Goal: Information Seeking & Learning: Learn about a topic

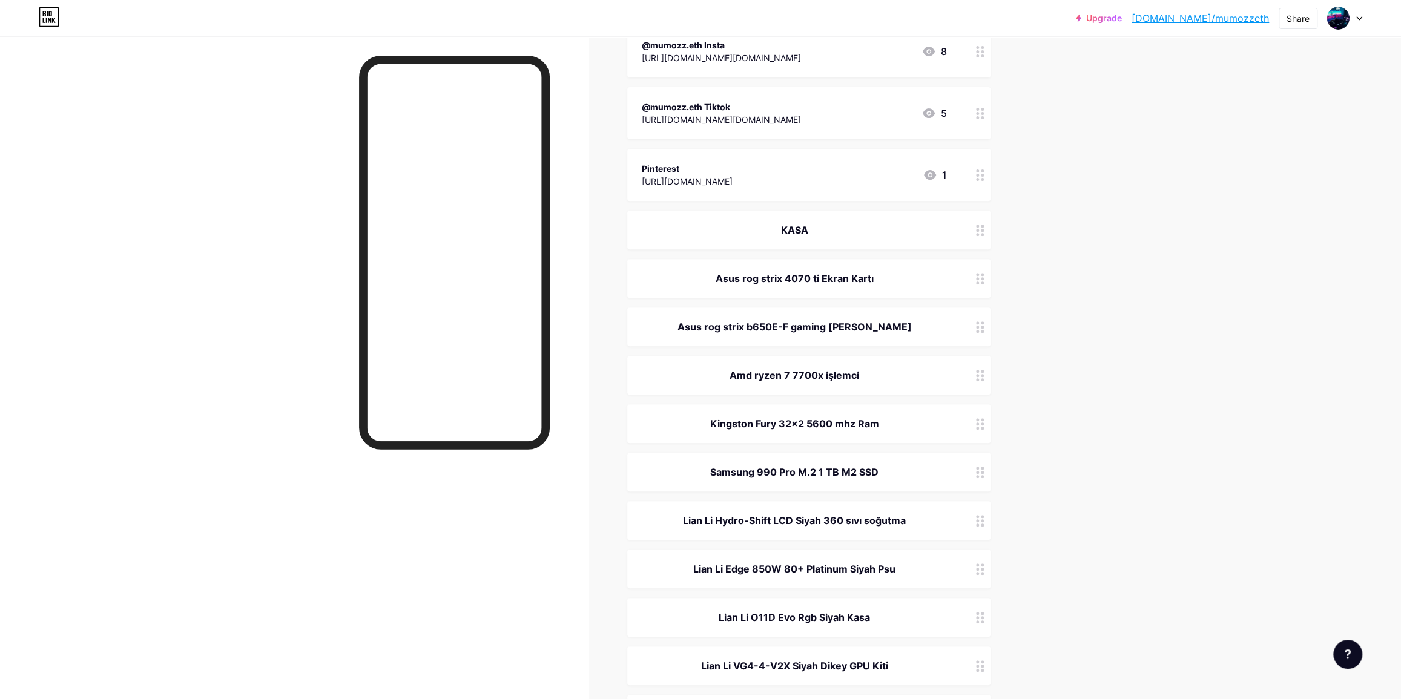
scroll to position [330, 0]
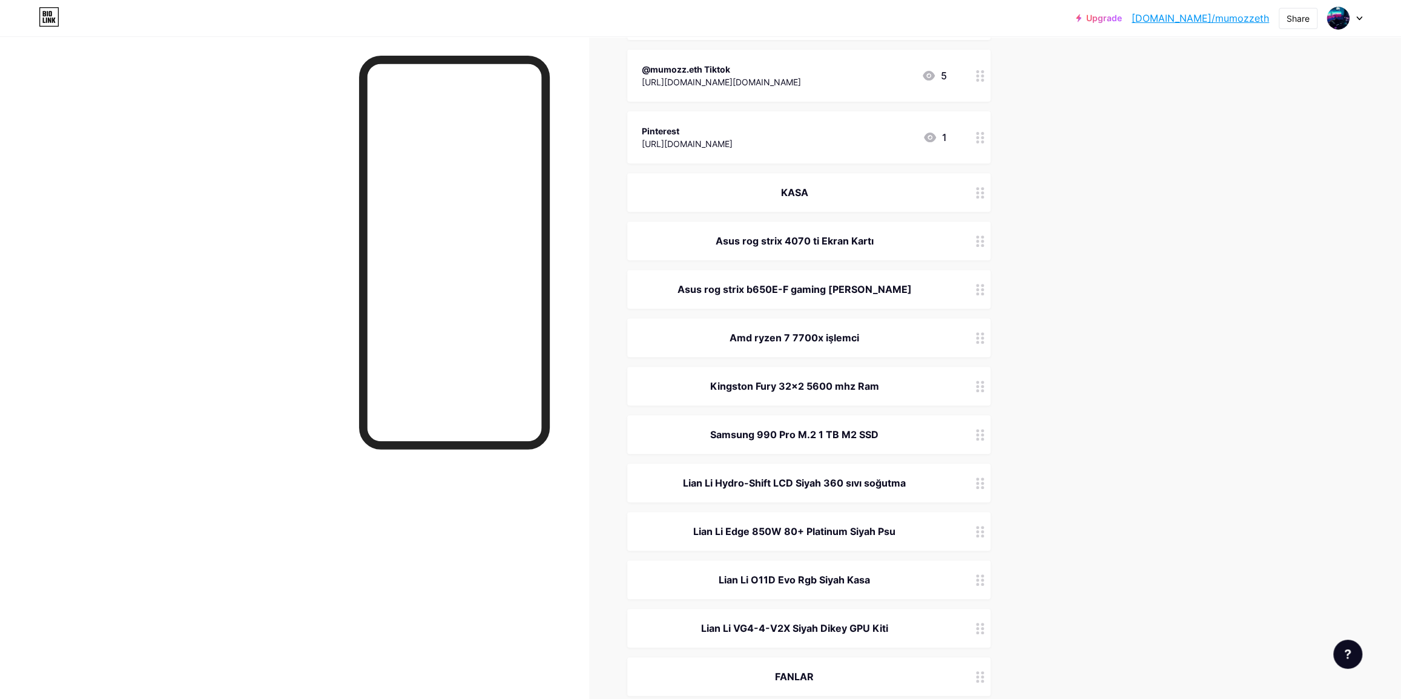
drag, startPoint x: 713, startPoint y: 382, endPoint x: 901, endPoint y: 387, distance: 187.8
click at [901, 387] on div "Kingston Fury 32x2 5600 mhz Ram" at bounding box center [794, 386] width 305 height 15
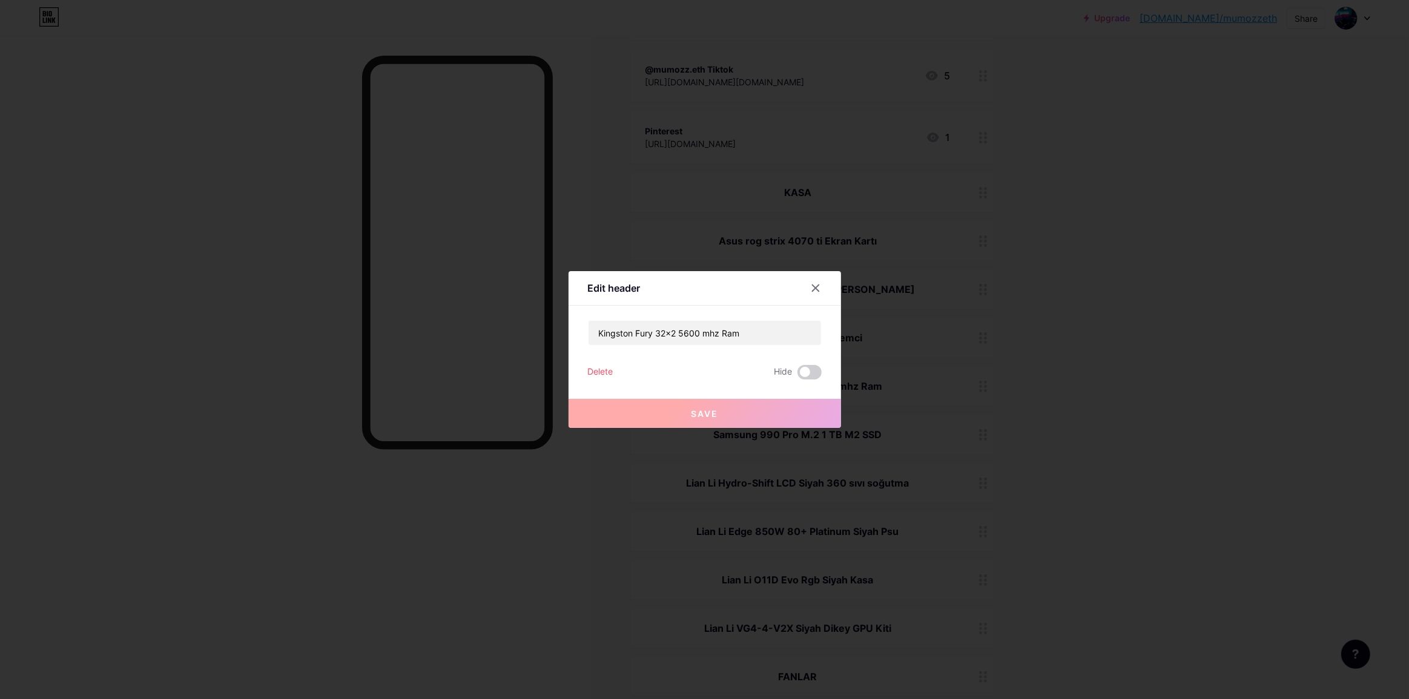
copy div "Kingston Fury 32x2 5600 mhz Ram"
drag, startPoint x: 1160, startPoint y: 205, endPoint x: 1188, endPoint y: 120, distance: 89.2
click at [1165, 190] on div at bounding box center [704, 349] width 1409 height 699
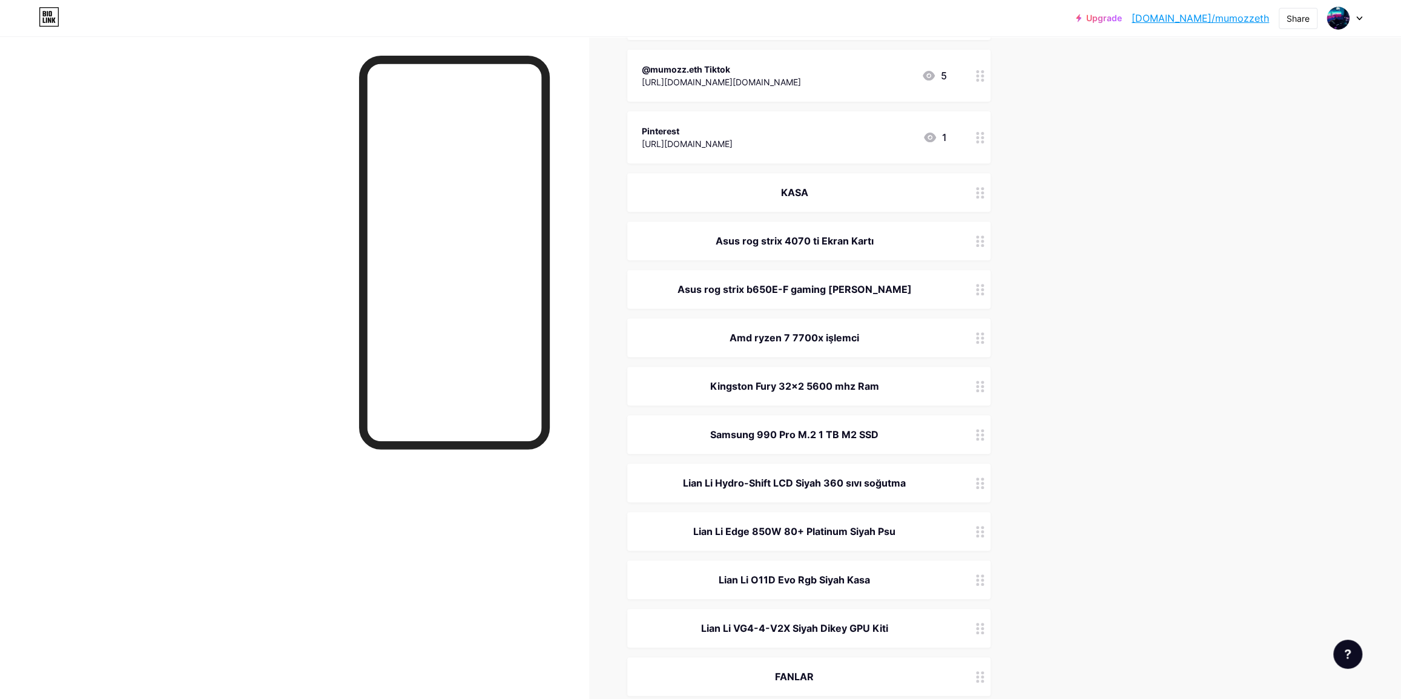
copy div "Samsung 990 Pro M.2 1 TB M2 SSD"
drag, startPoint x: 846, startPoint y: 436, endPoint x: 1041, endPoint y: 438, distance: 195.0
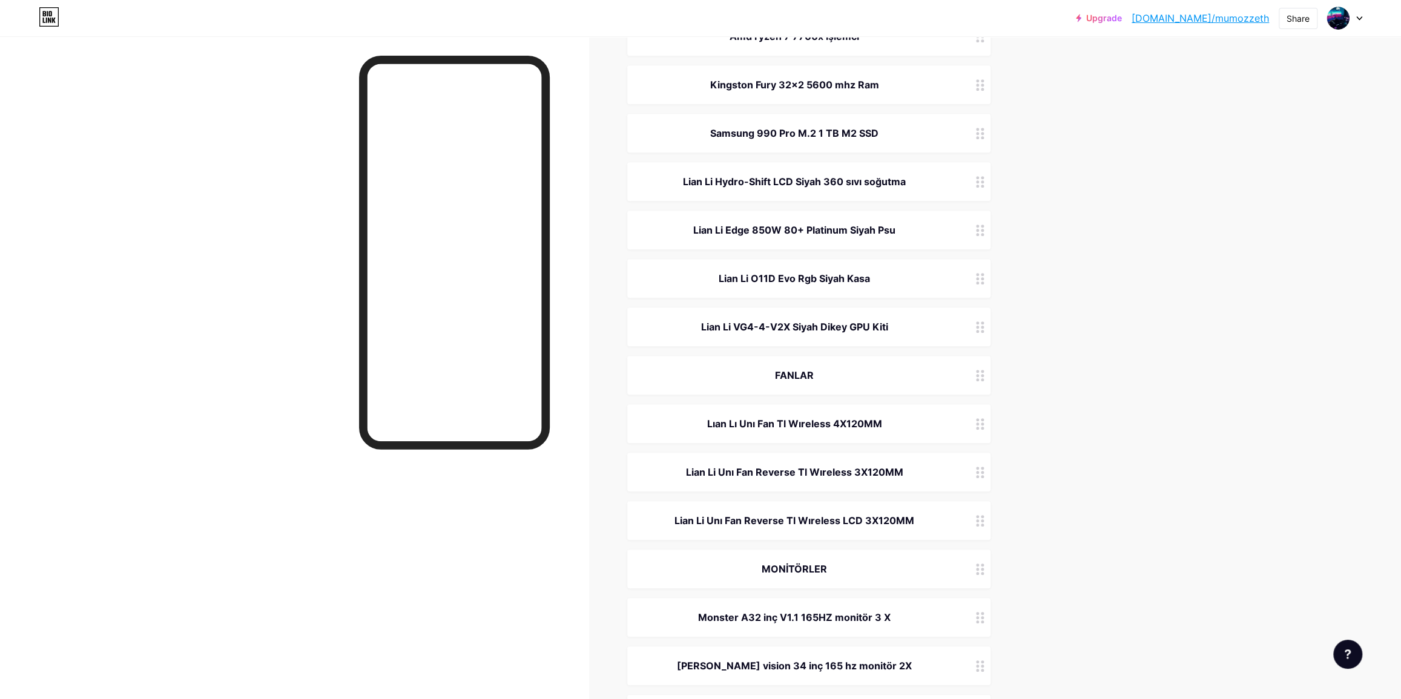
scroll to position [660, 0]
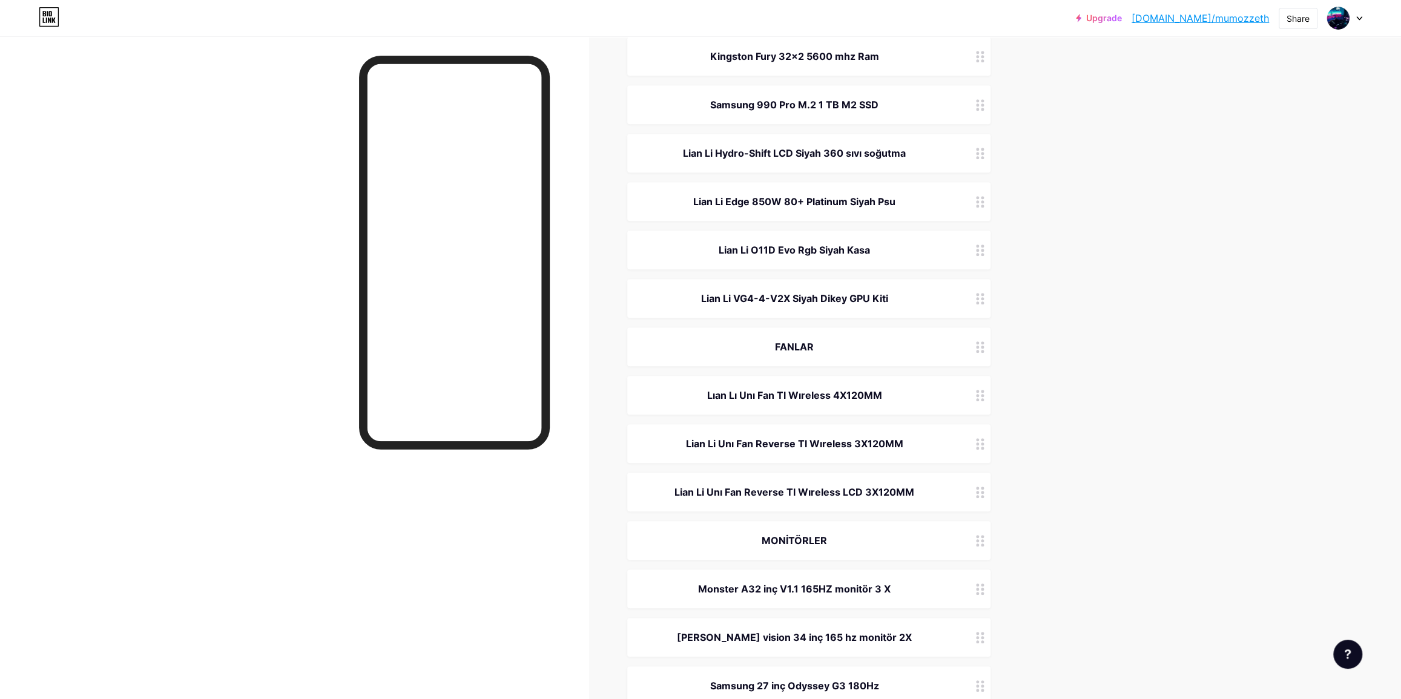
click at [1150, 400] on div "Upgrade [DOMAIN_NAME]/mumozz... [DOMAIN_NAME]/mumozzeth Share Switch accounts m…" at bounding box center [700, 432] width 1401 height 2185
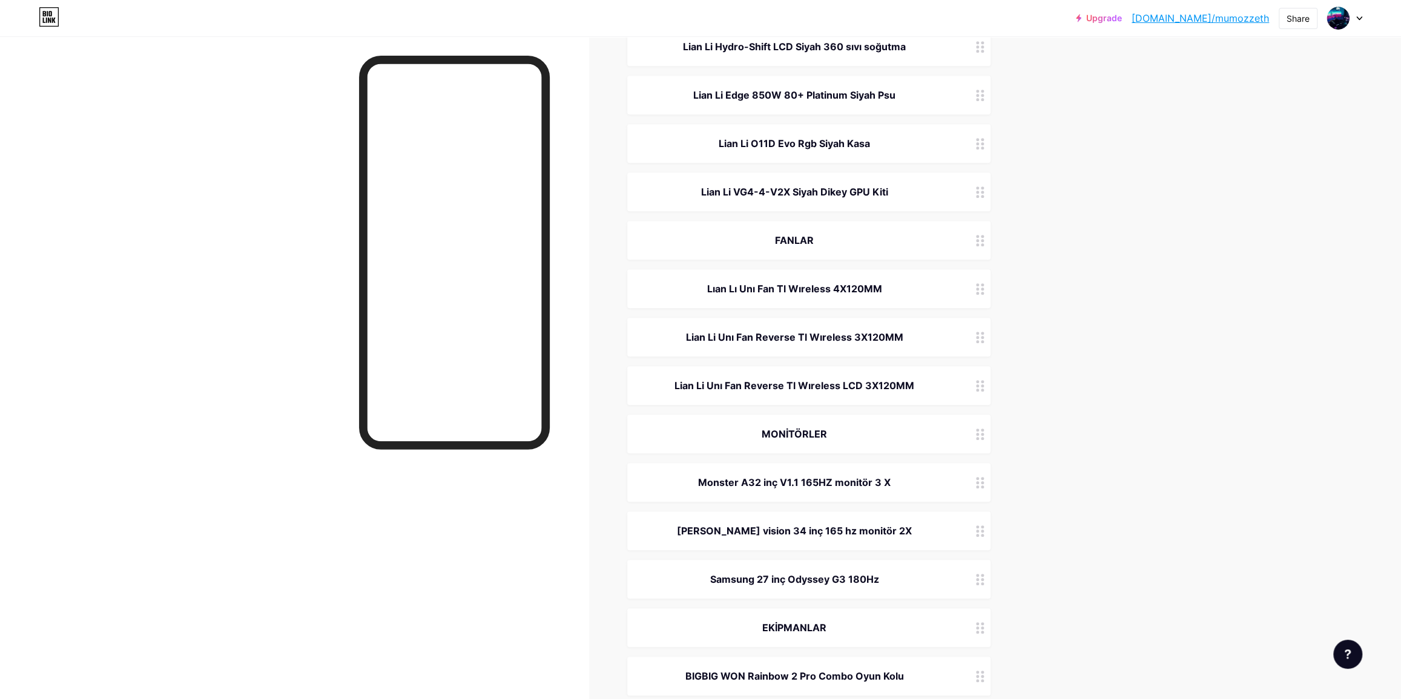
scroll to position [770, 0]
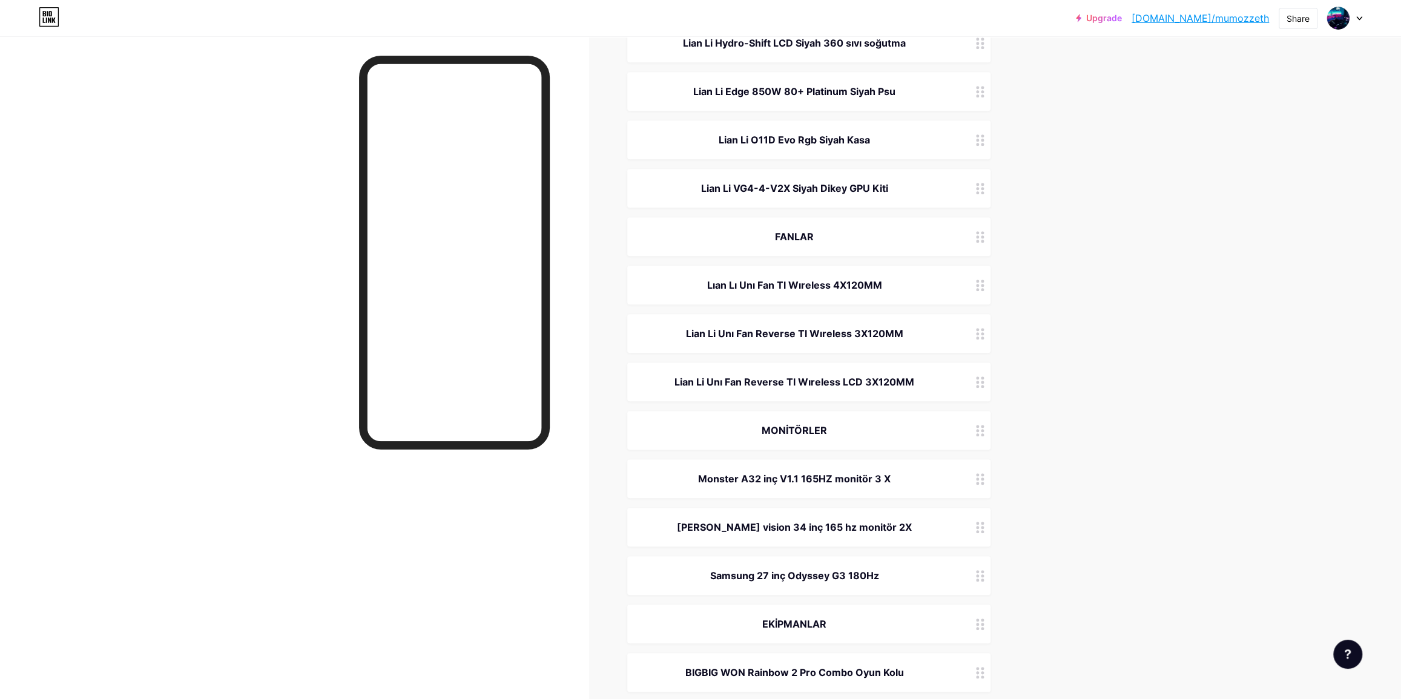
click at [1144, 551] on div "Upgrade [DOMAIN_NAME]/mumozz... [DOMAIN_NAME]/mumozzeth Share Switch accounts m…" at bounding box center [700, 322] width 1401 height 2185
copy div "Monster A32 inç V1.1 165HZ monitör"
drag, startPoint x: 691, startPoint y: 473, endPoint x: 875, endPoint y: 484, distance: 183.8
click at [875, 484] on div "Monster A32 inç V1.1 165HZ monitör 3 X" at bounding box center [794, 479] width 305 height 15
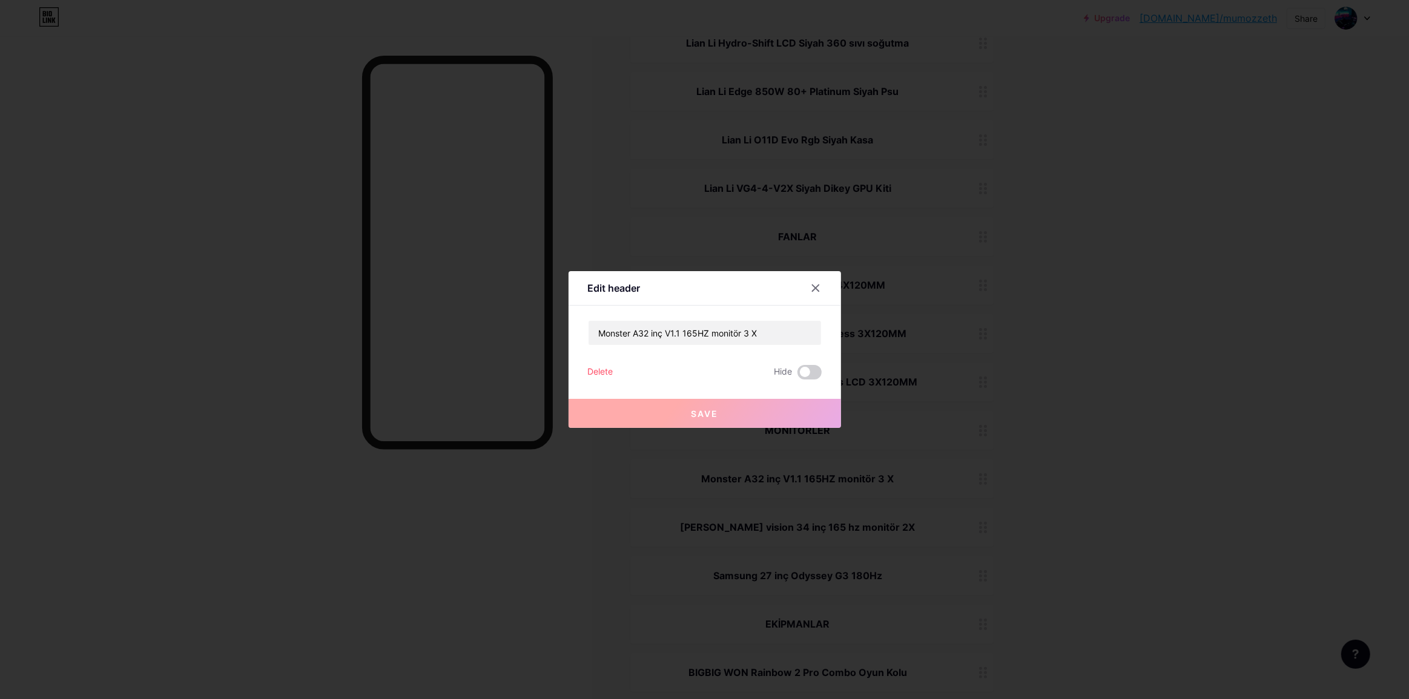
click at [1154, 457] on div at bounding box center [704, 349] width 1409 height 699
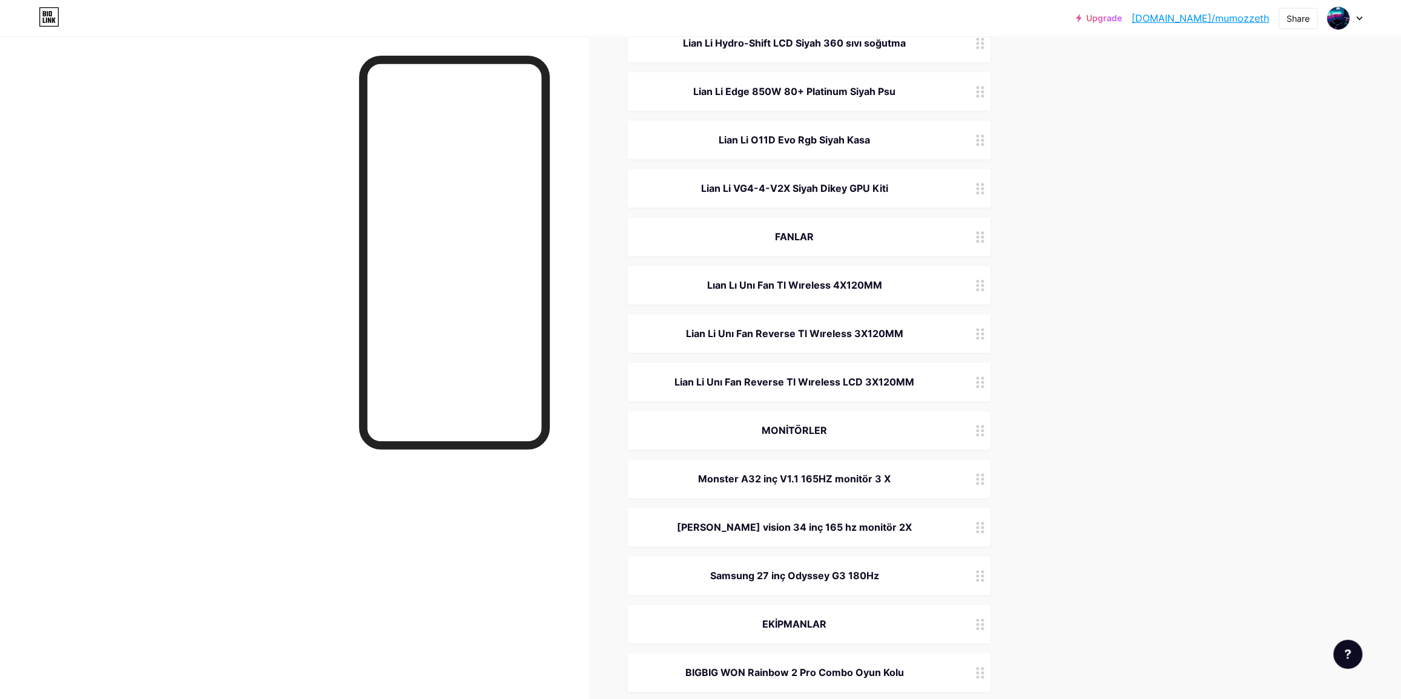
click at [1291, 417] on div "Upgrade [DOMAIN_NAME]/mumozz... [DOMAIN_NAME]/mumozzeth Share Switch accounts m…" at bounding box center [700, 322] width 1401 height 2185
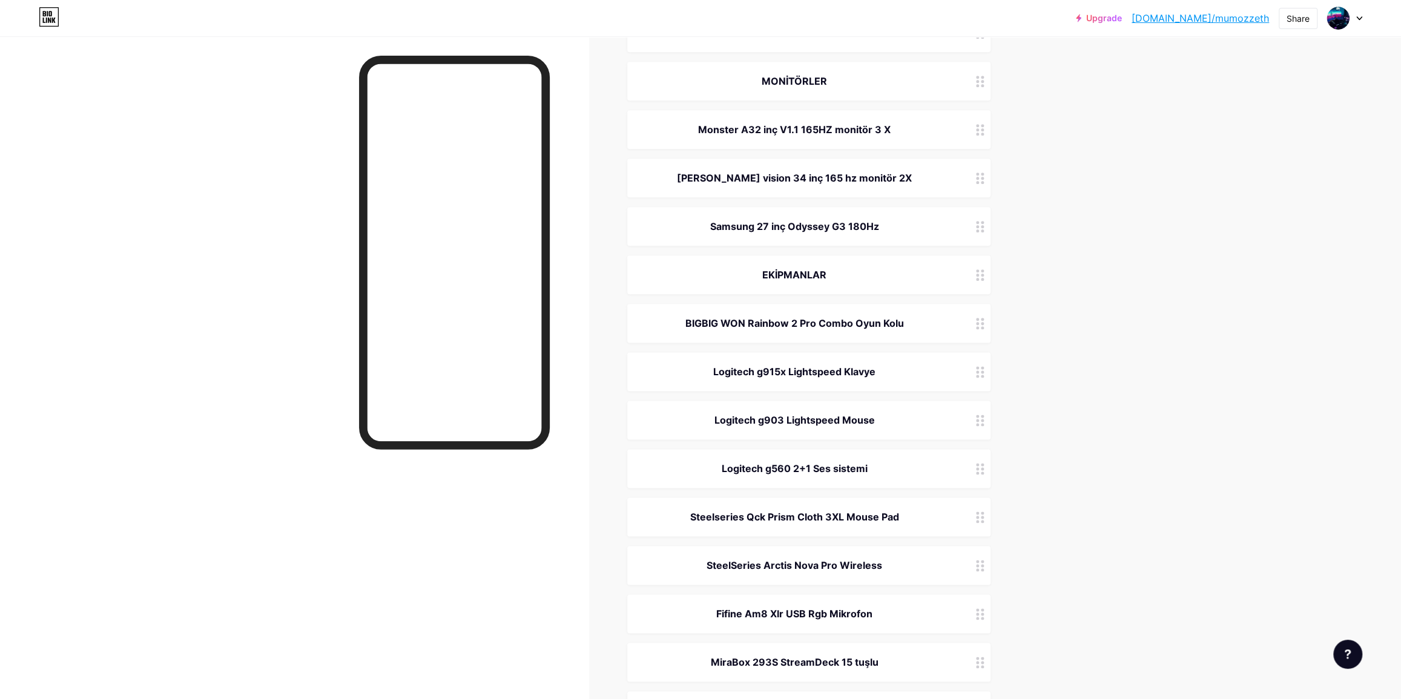
scroll to position [1156, 0]
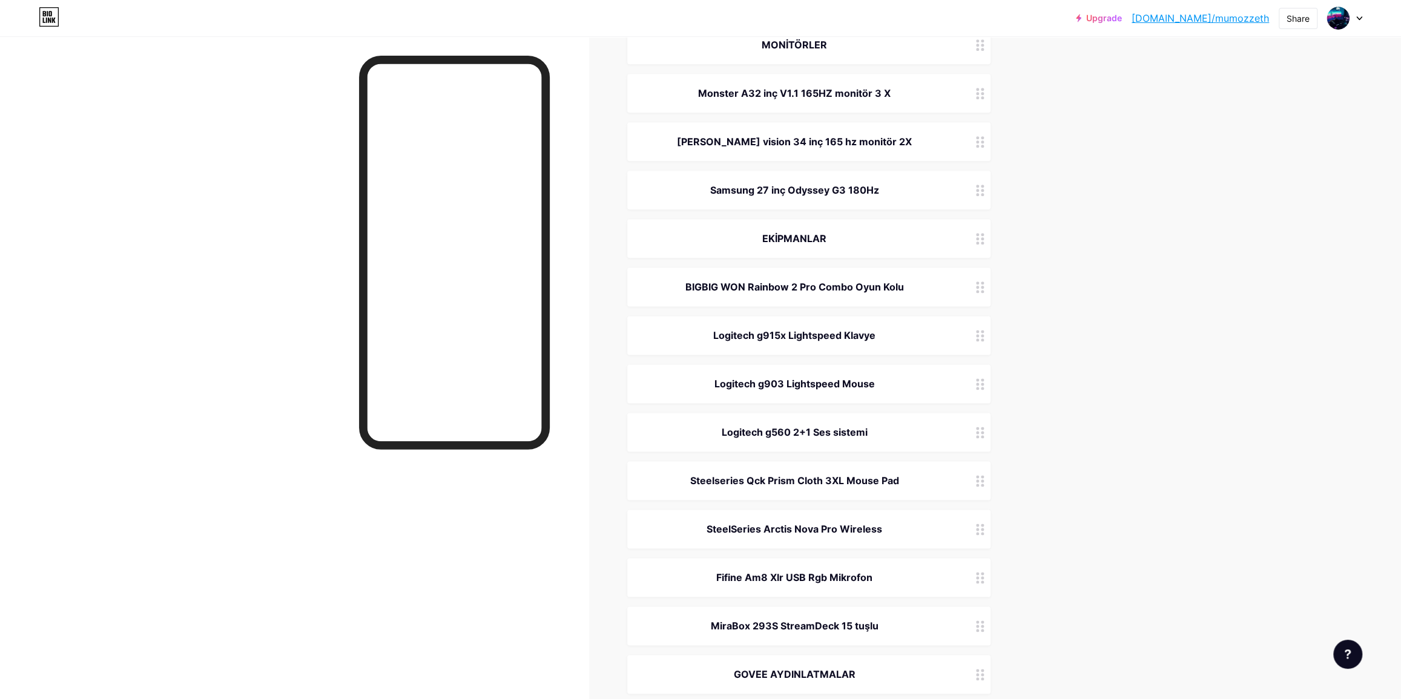
drag, startPoint x: 872, startPoint y: 280, endPoint x: 675, endPoint y: 279, distance: 197.4
click at [675, 280] on div "BIGBIG WON Rainbow 2 Pro Combo Oyun Kolu" at bounding box center [794, 287] width 305 height 15
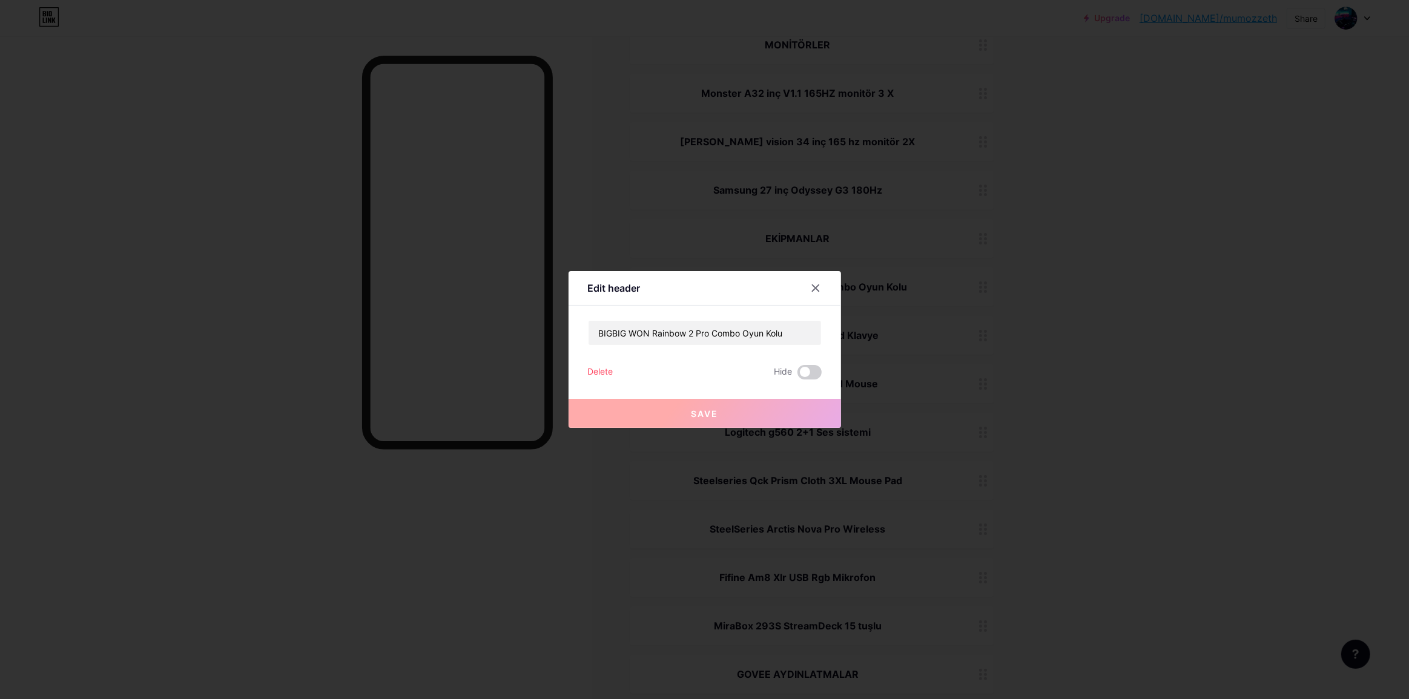
copy div "BIGBIG WON Rainbow 2 Pro Combo Oyun Kolu"
click at [1156, 135] on div at bounding box center [704, 349] width 1409 height 699
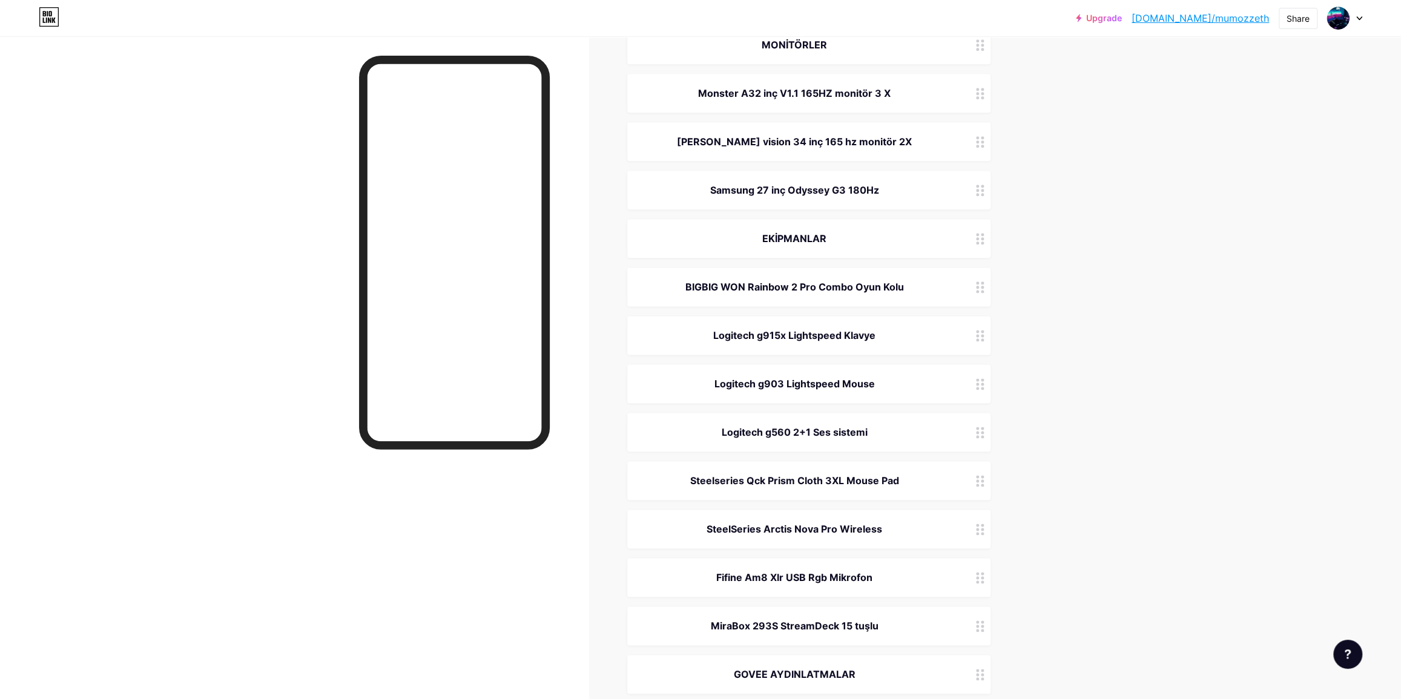
drag, startPoint x: 884, startPoint y: 335, endPoint x: 704, endPoint y: 328, distance: 179.9
click at [704, 328] on div "Logitech g915x Lightspeed Klavye" at bounding box center [794, 335] width 305 height 15
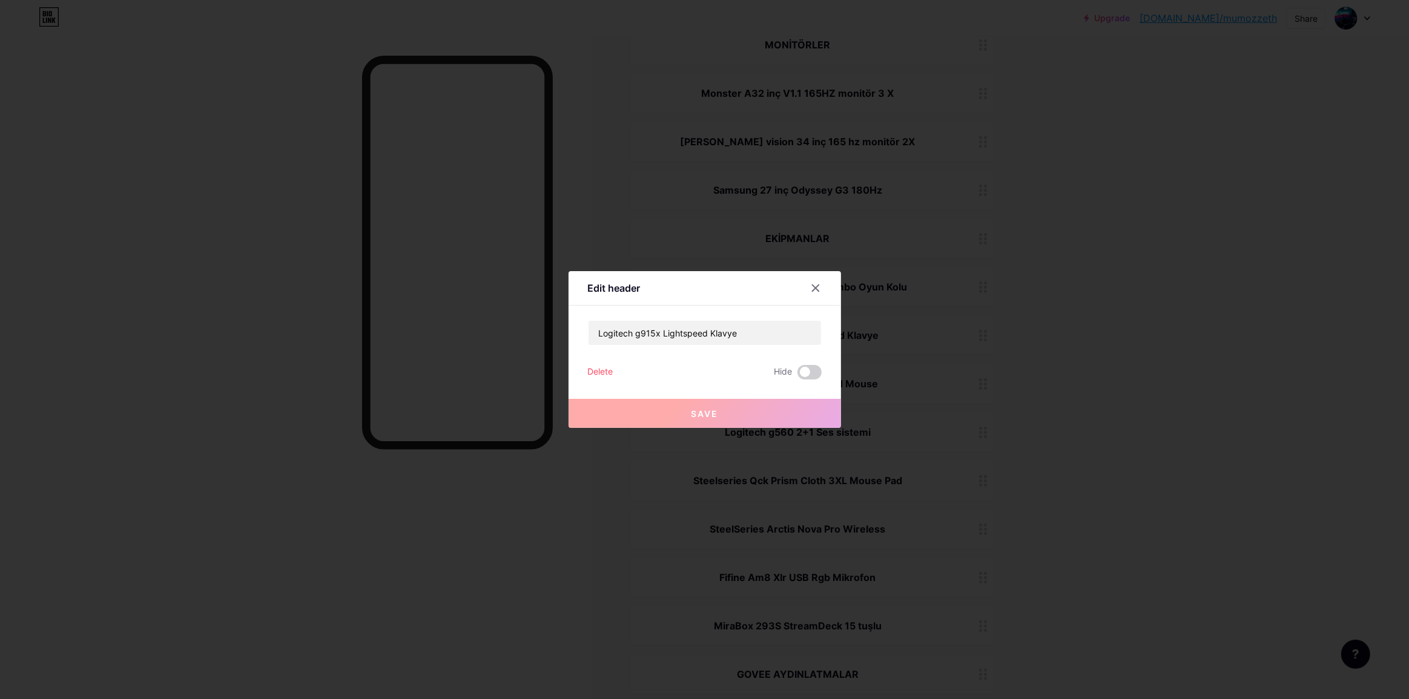
copy div "Logitech g915x Lightspeed Klavye"
drag, startPoint x: 1246, startPoint y: 248, endPoint x: 1179, endPoint y: 74, distance: 186.1
click at [1244, 242] on div at bounding box center [704, 349] width 1409 height 699
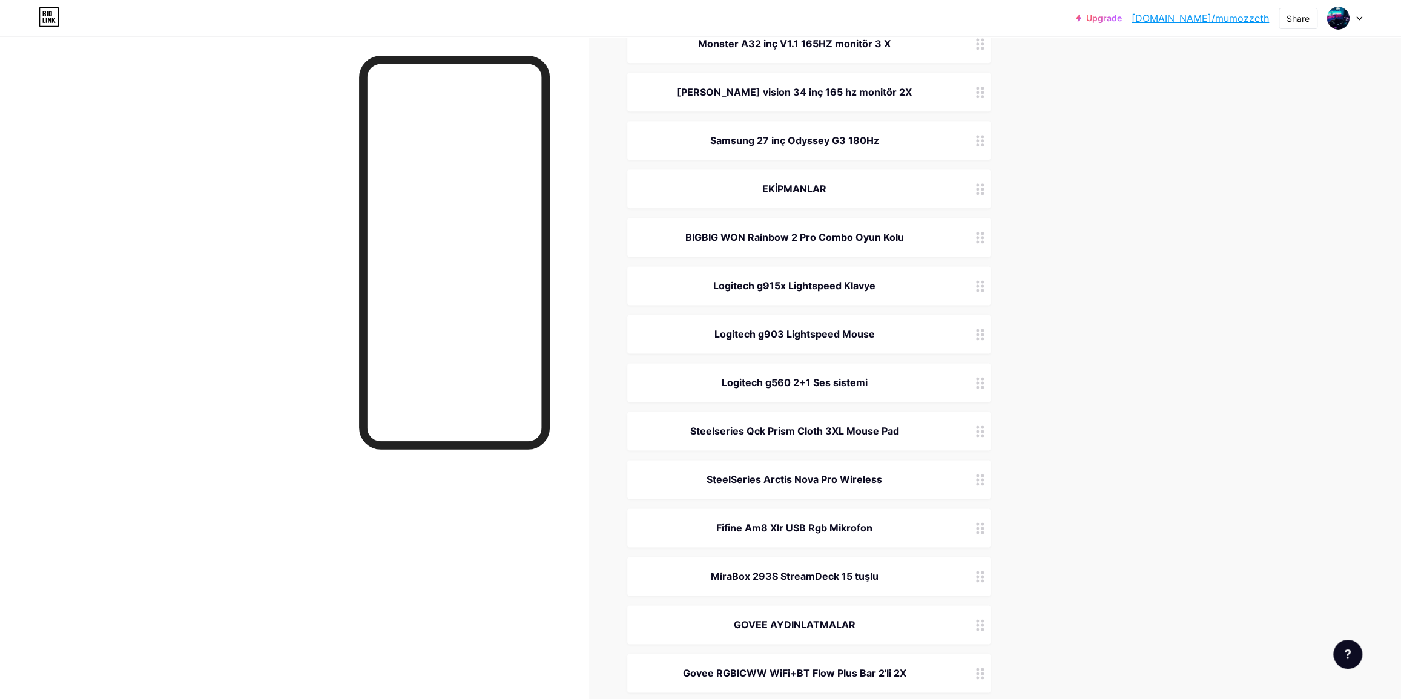
scroll to position [1211, 0]
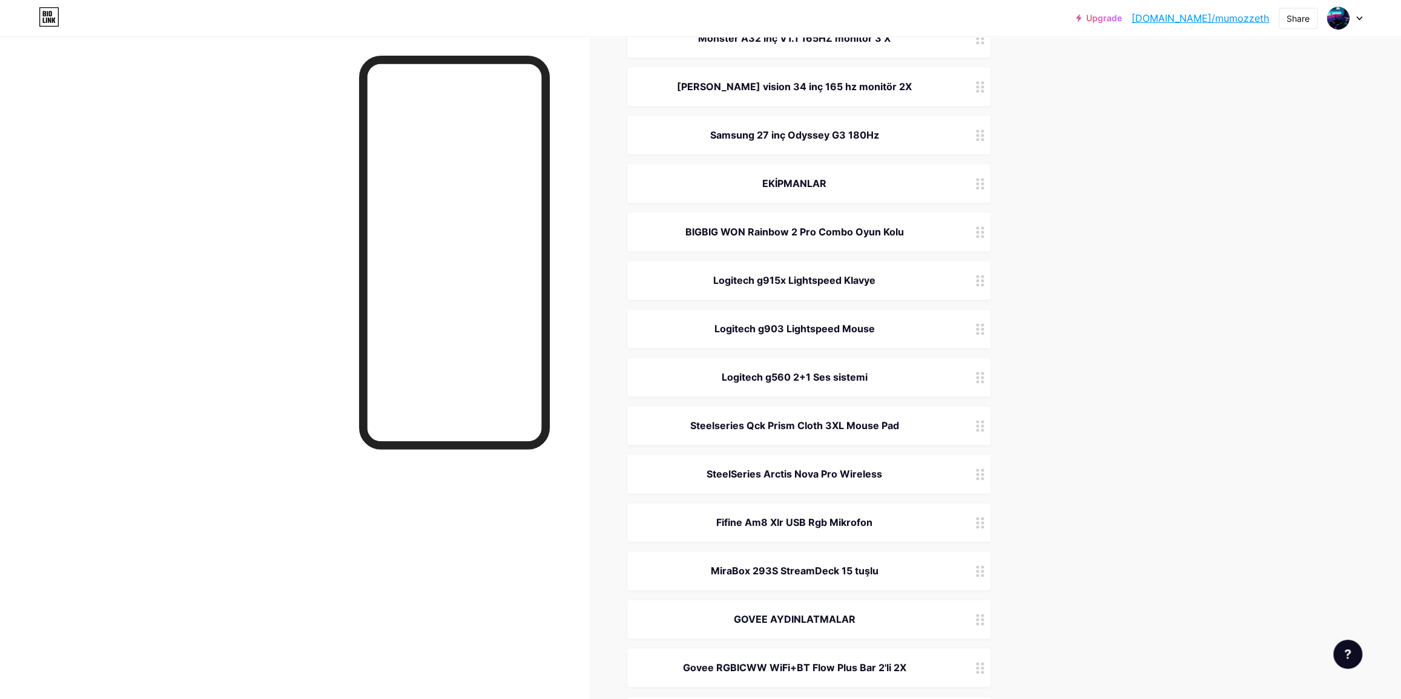
drag, startPoint x: 1162, startPoint y: 349, endPoint x: 1150, endPoint y: 346, distance: 11.8
drag, startPoint x: 692, startPoint y: 469, endPoint x: 902, endPoint y: 476, distance: 210.2
click at [902, 476] on div "SteelSeries Arctis Nova Pro Wireless" at bounding box center [794, 474] width 305 height 15
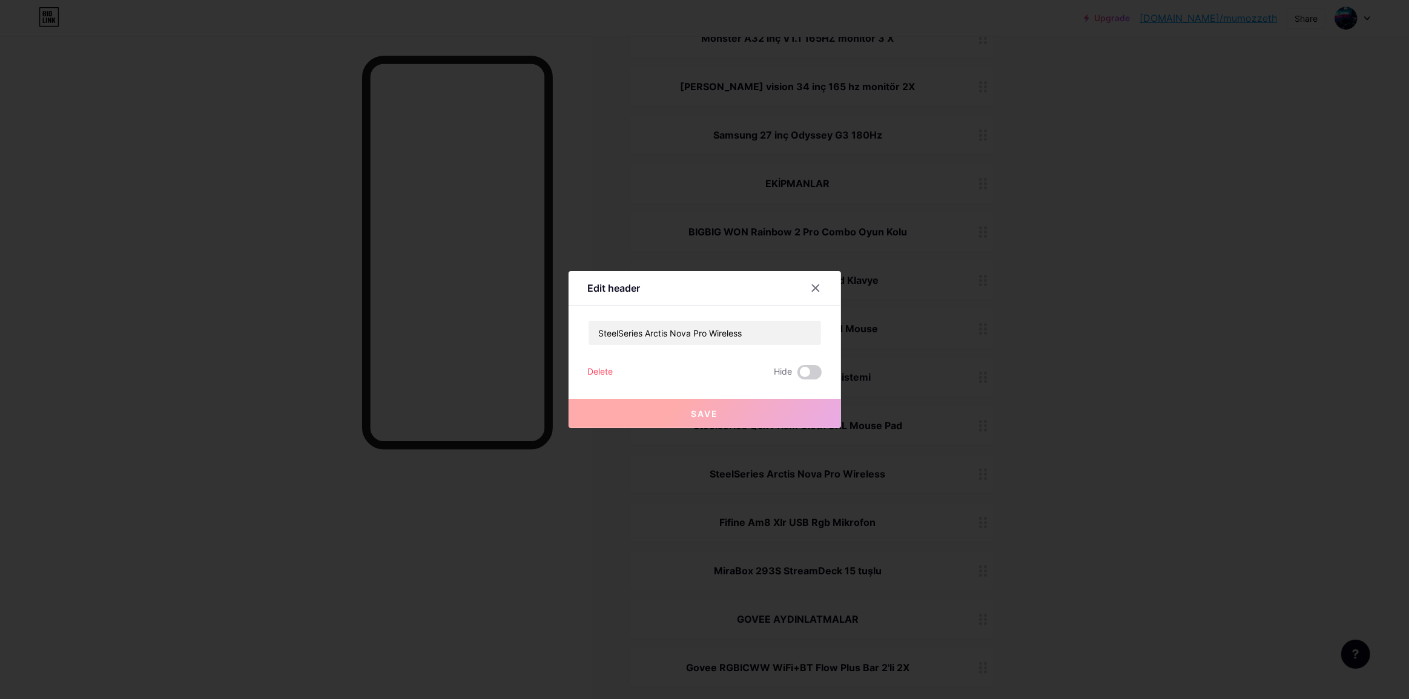
copy div "SteelSeries Arctis Nova Pro Wireless"
drag, startPoint x: 1216, startPoint y: 179, endPoint x: 1169, endPoint y: 0, distance: 184.6
click at [1216, 173] on div at bounding box center [704, 349] width 1409 height 699
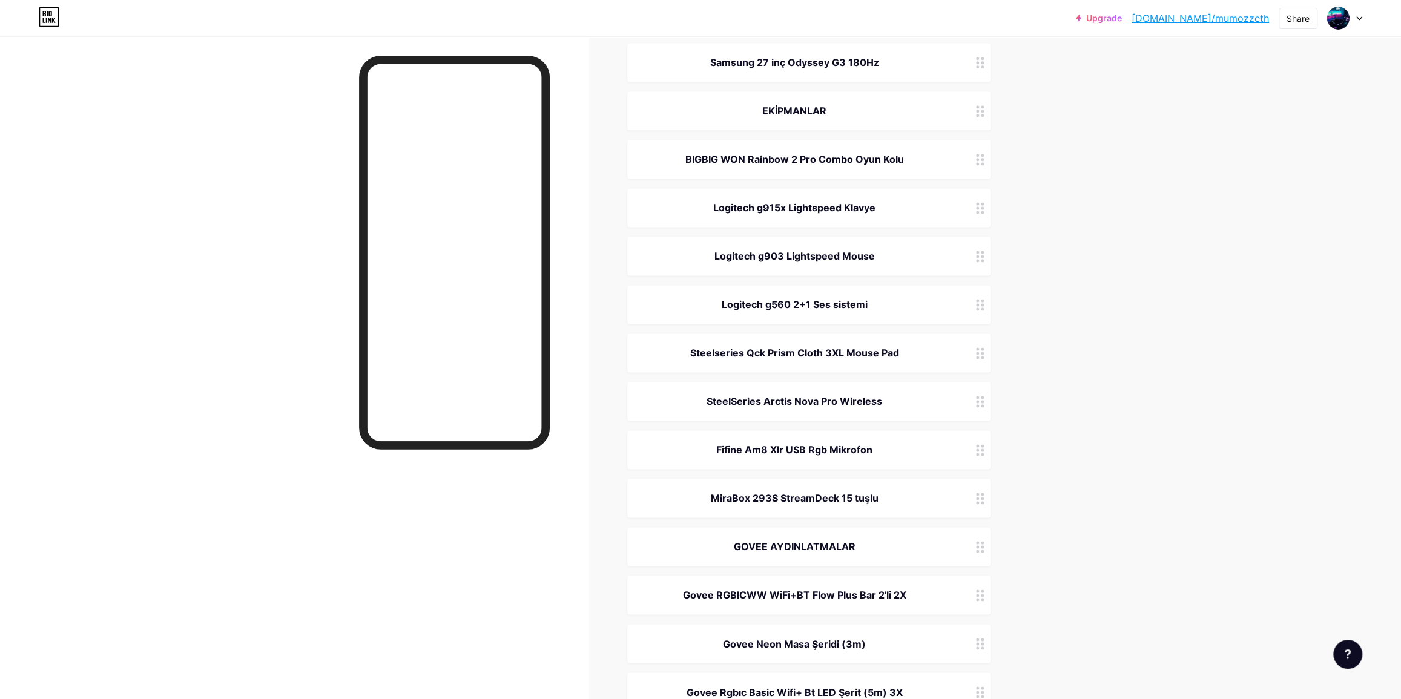
scroll to position [1321, 0]
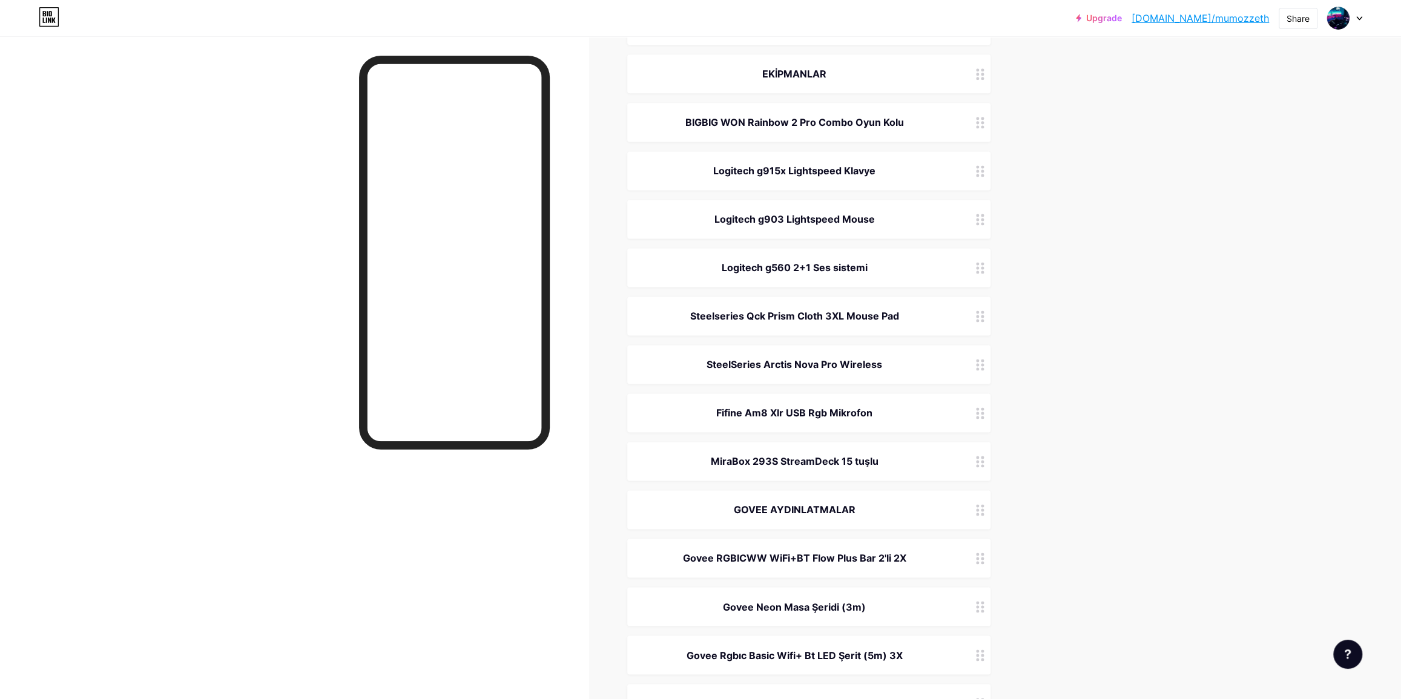
copy div "Fifine Am8 Xlr USB Rgb Mikrofon"
drag, startPoint x: 681, startPoint y: 413, endPoint x: 886, endPoint y: 415, distance: 205.9
click at [886, 415] on div "Fifine Am8 Xlr USB Rgb Mikrofon" at bounding box center [794, 413] width 305 height 15
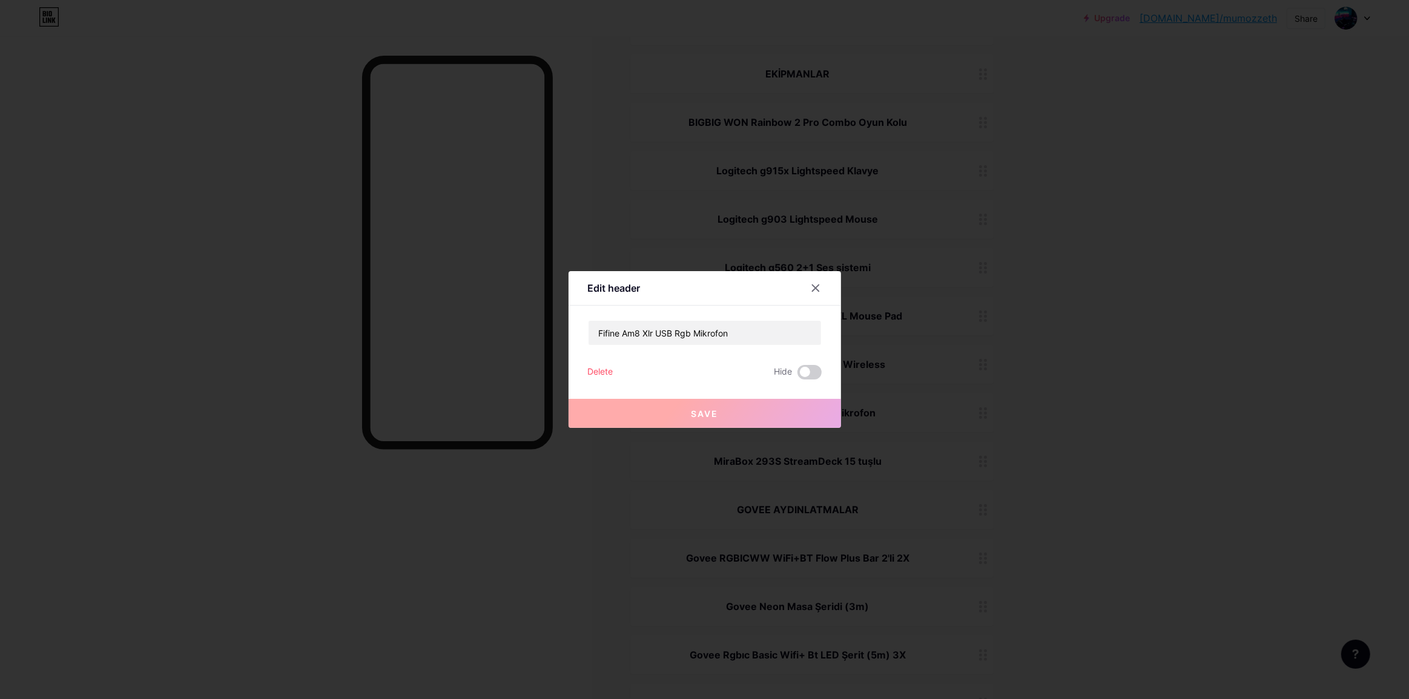
click at [1163, 328] on div at bounding box center [704, 349] width 1409 height 699
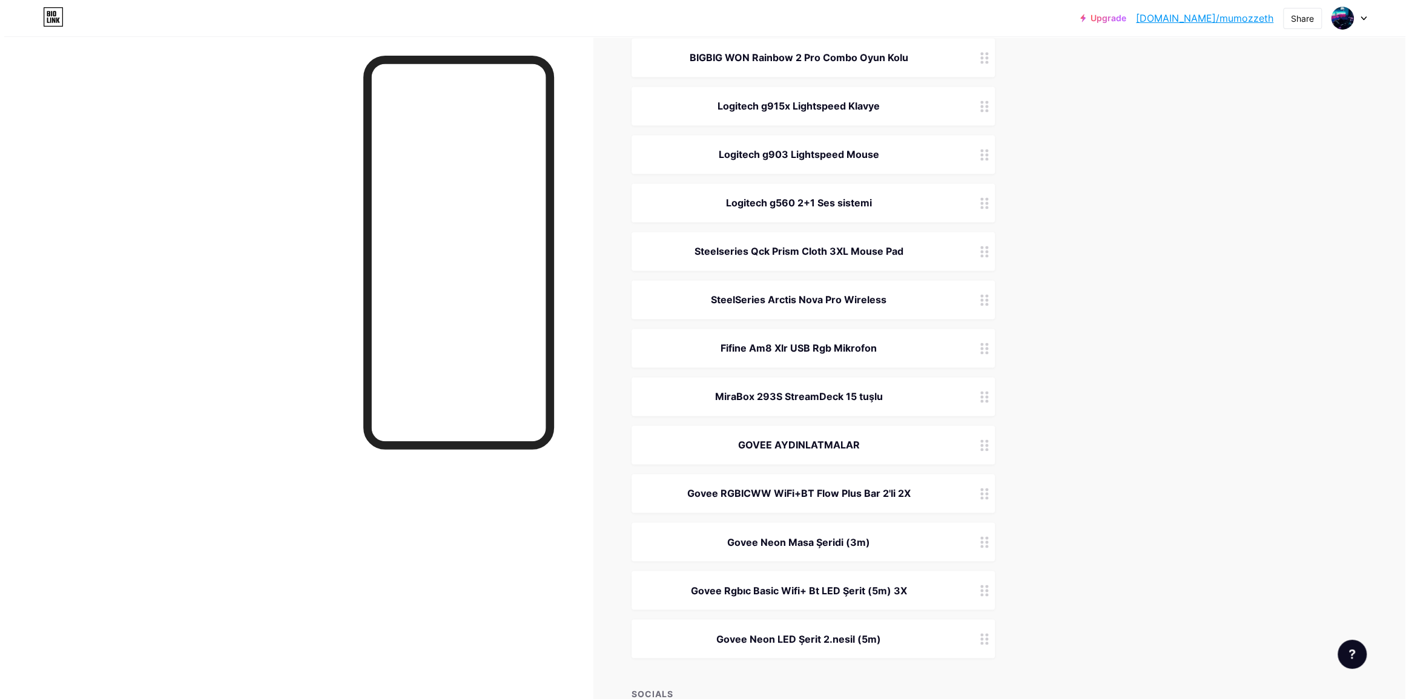
scroll to position [1431, 0]
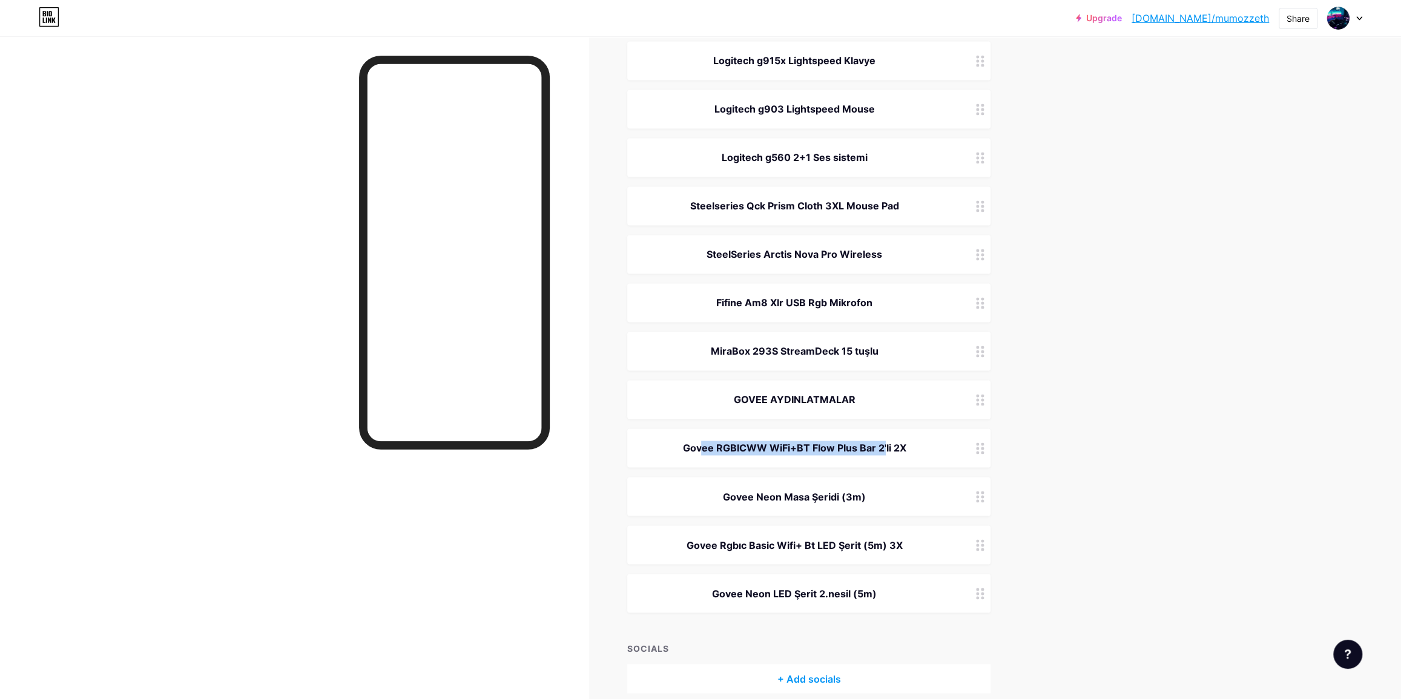
drag, startPoint x: 674, startPoint y: 440, endPoint x: 877, endPoint y: 448, distance: 203.0
click at [877, 448] on div "Govee RGBICWW WiFi+BT Flow Plus Bar 2'li 2X" at bounding box center [794, 448] width 305 height 15
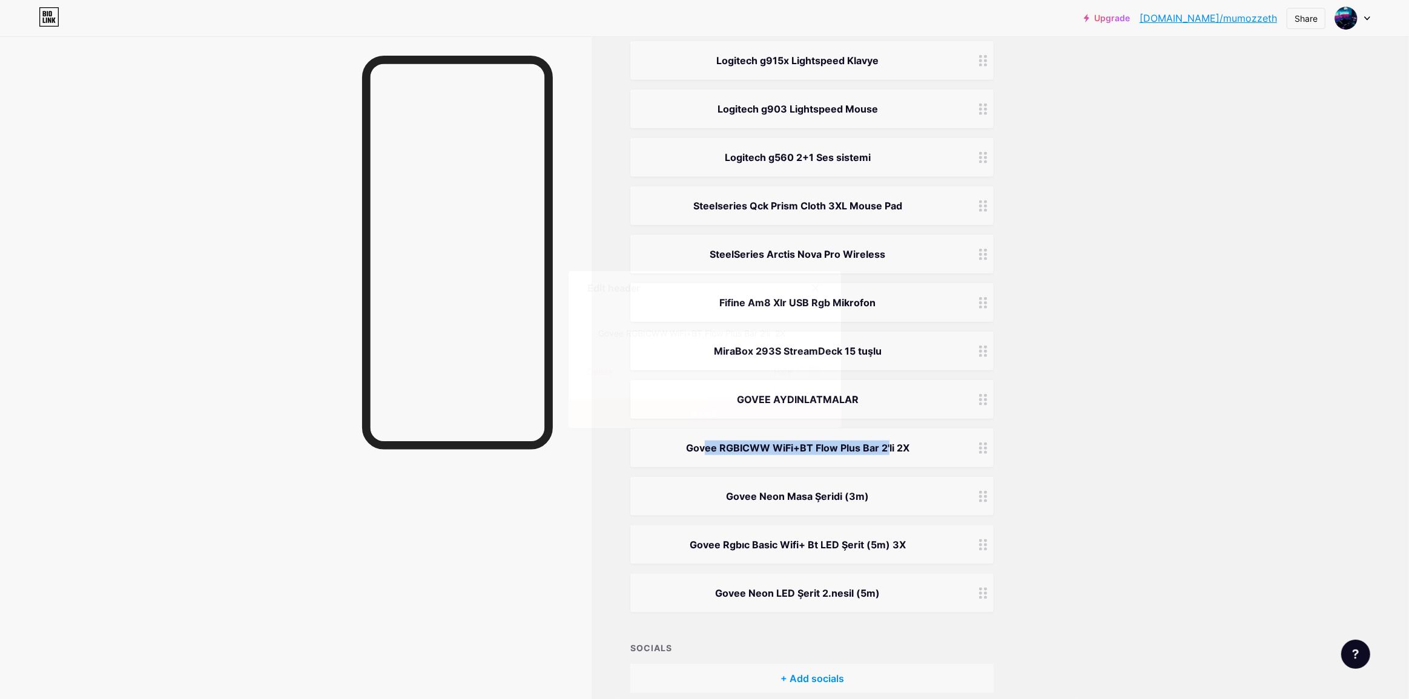
copy div "Govee RGBICWW WiFi+BT Flow Plus Bar"
click at [1054, 263] on div at bounding box center [704, 349] width 1409 height 699
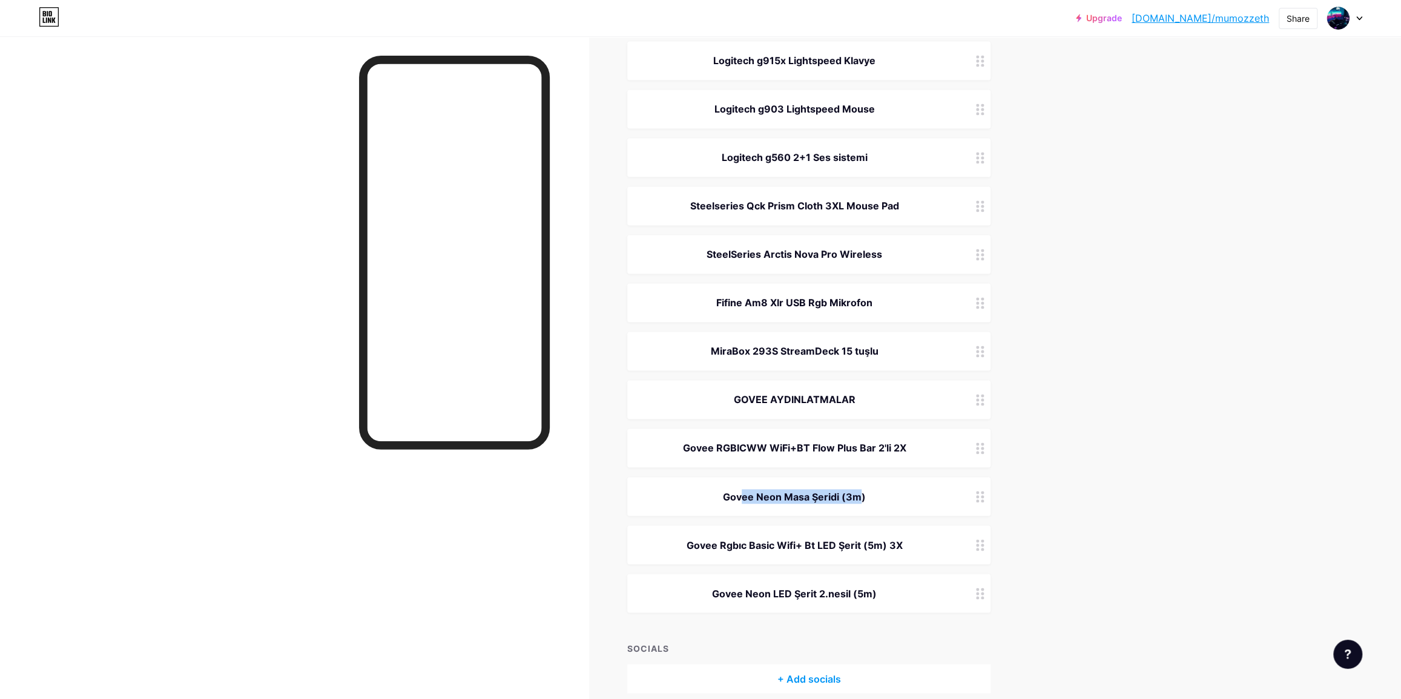
drag, startPoint x: 766, startPoint y: 496, endPoint x: 845, endPoint y: 494, distance: 78.7
click at [845, 494] on div "Govee Neon Masa Şeridi (3m)" at bounding box center [794, 496] width 305 height 15
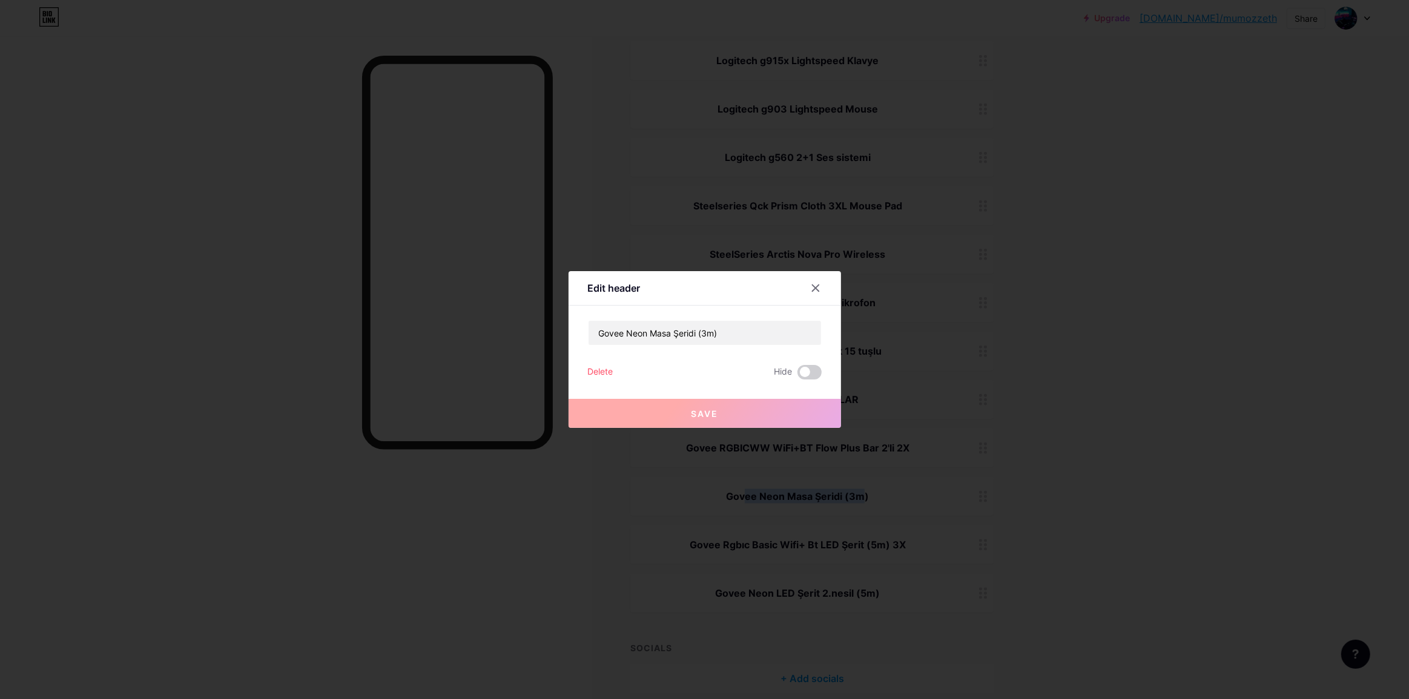
copy div "Govee Neon Masa Şeridi"
click at [1096, 345] on div at bounding box center [704, 349] width 1409 height 699
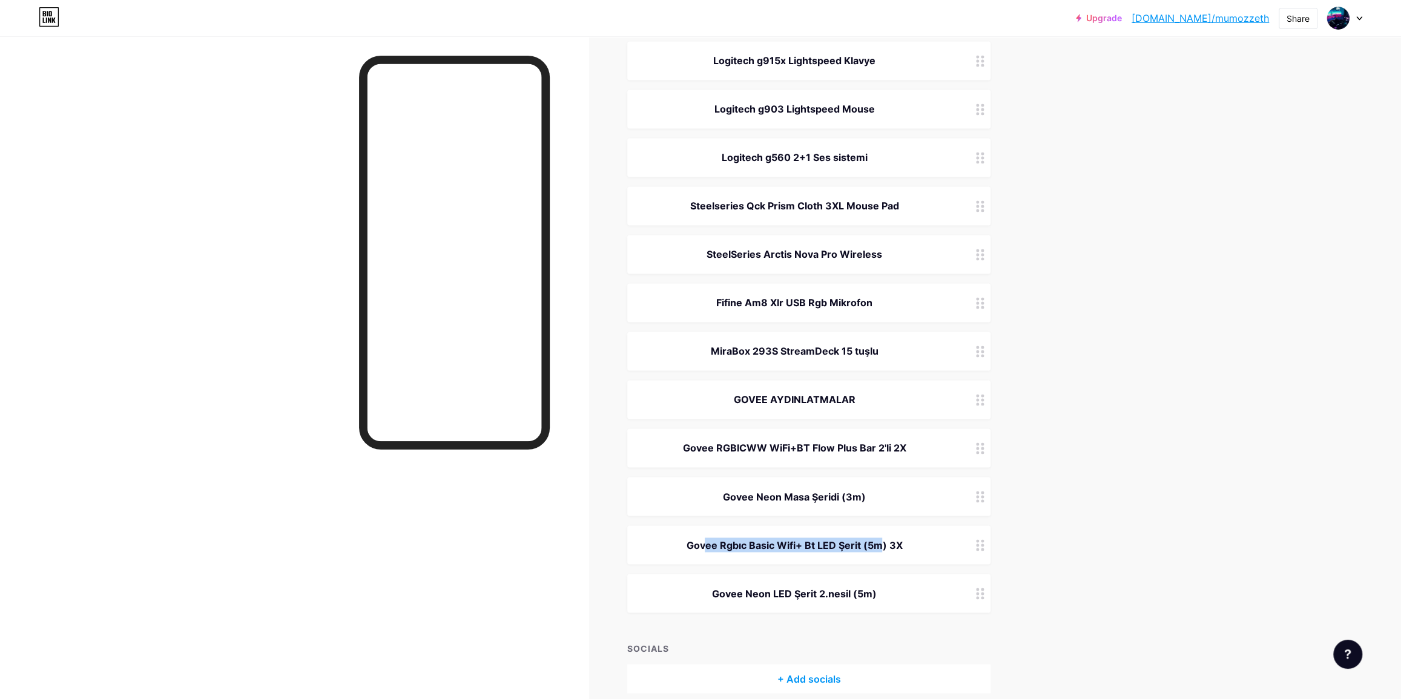
drag, startPoint x: 676, startPoint y: 538, endPoint x: 867, endPoint y: 549, distance: 191.6
click at [867, 549] on div "Govee Rgbıc Basic Wifi+ Bt LED Şerit (5m) 3X" at bounding box center [794, 545] width 305 height 15
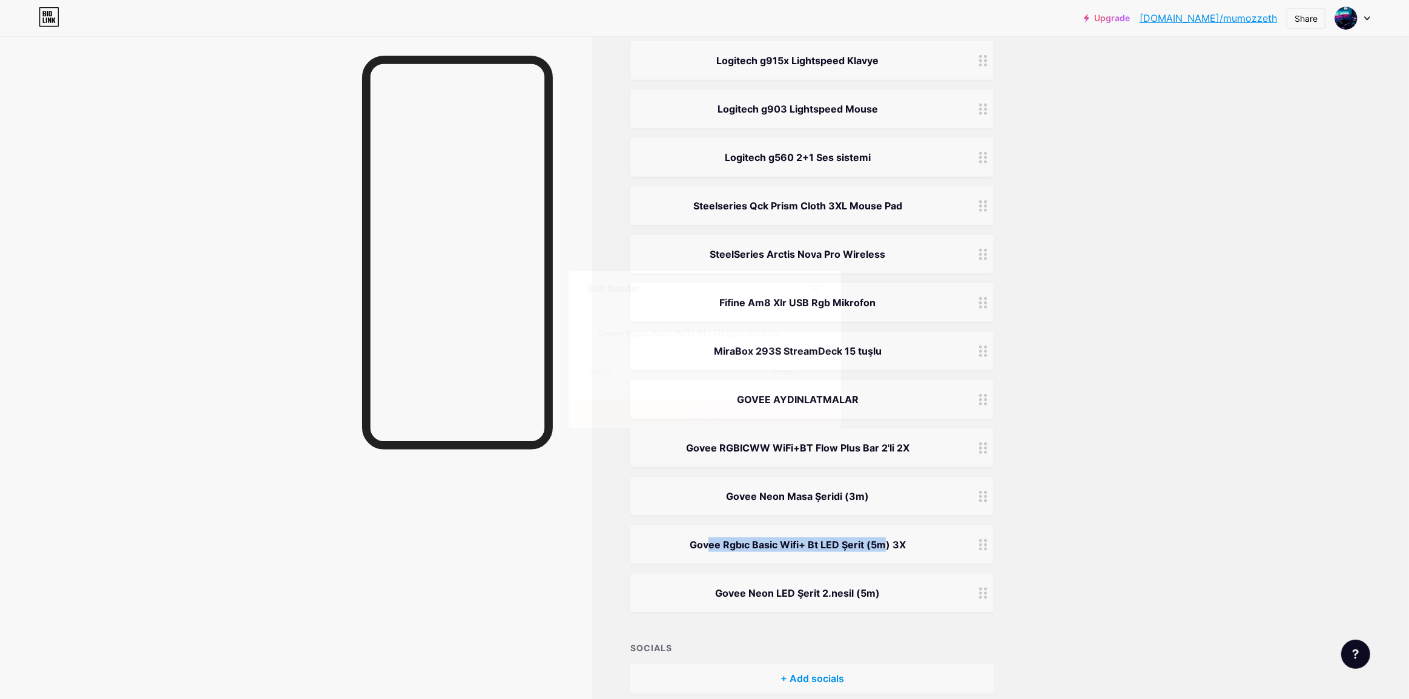
copy div "Govee Rgbıc Basic Wifi+ Bt LED Şerit"
drag, startPoint x: 1161, startPoint y: 316, endPoint x: 1118, endPoint y: 194, distance: 128.9
click at [1161, 312] on div at bounding box center [704, 349] width 1409 height 699
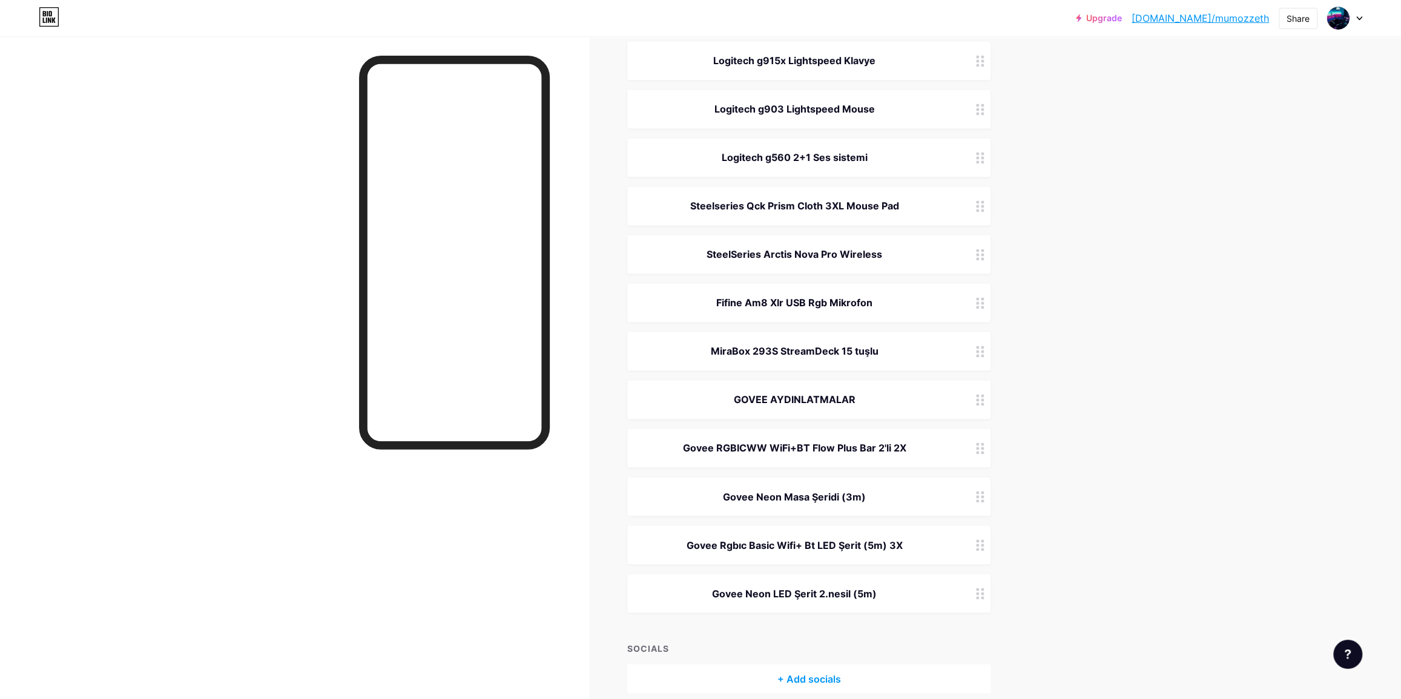
drag, startPoint x: 708, startPoint y: 599, endPoint x: 881, endPoint y: 594, distance: 172.6
click at [881, 594] on div "Govee Neon LED Şerit 2.nesil (5m)" at bounding box center [794, 593] width 305 height 15
